Goal: Go to known website: Go to known website

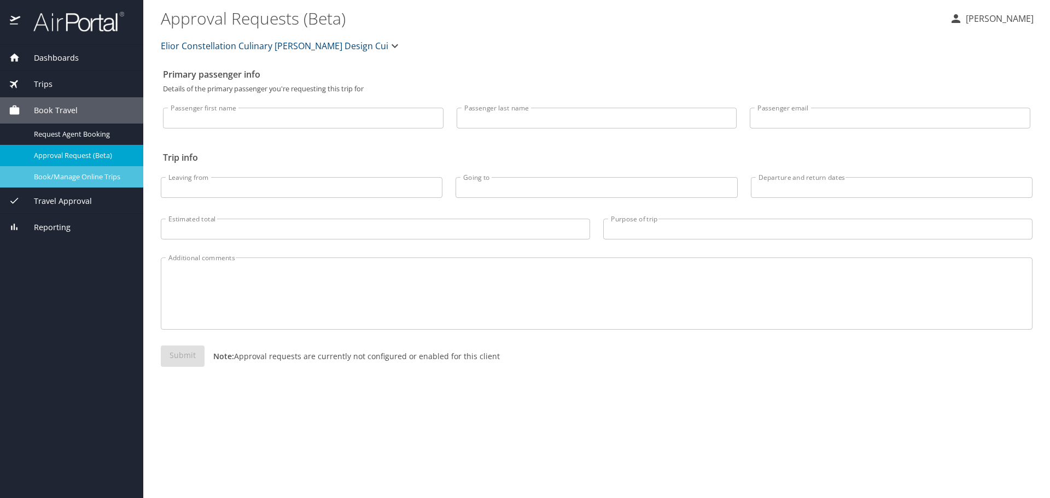
click at [106, 172] on span "Book/Manage Online Trips" at bounding box center [82, 177] width 96 height 10
